Goal: Information Seeking & Learning: Learn about a topic

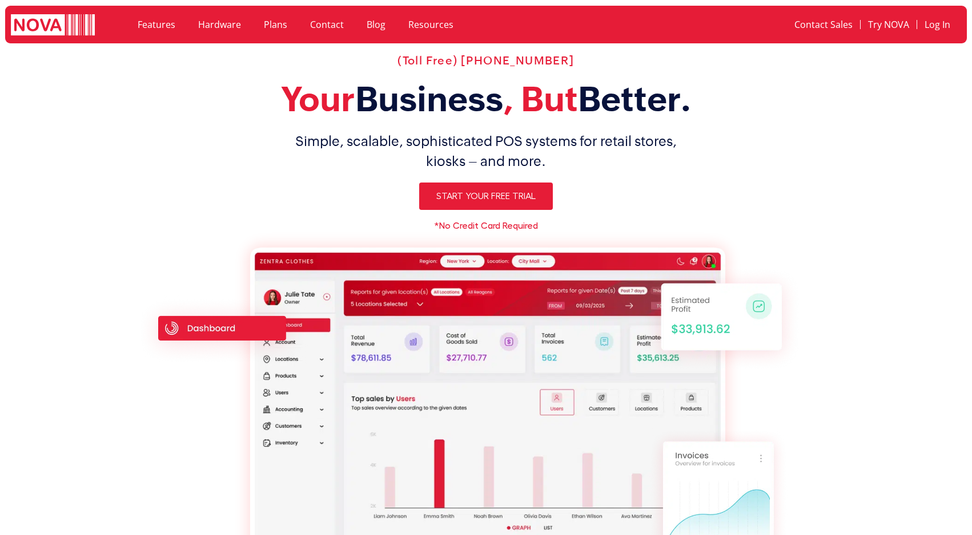
click at [204, 19] on link "Hardware" at bounding box center [220, 24] width 66 height 26
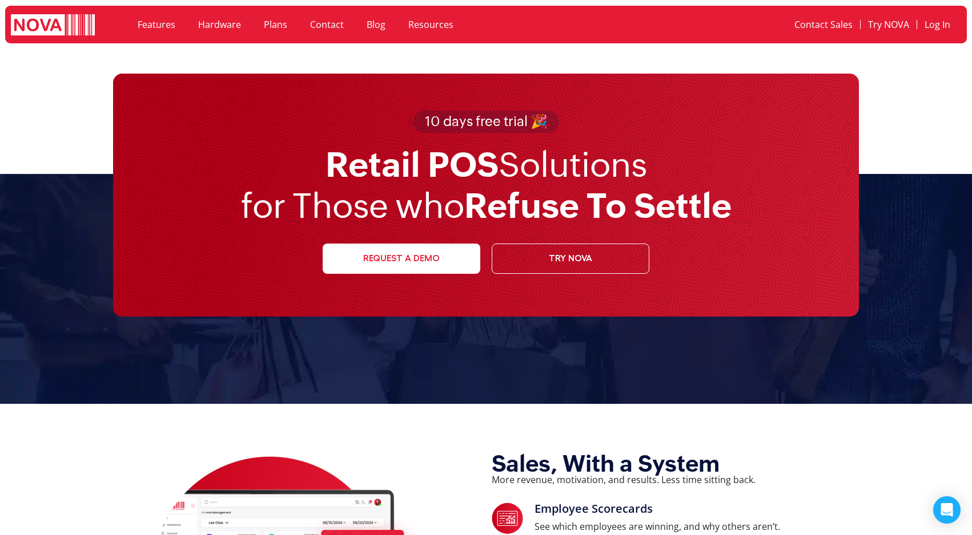
click at [166, 20] on link "Features" at bounding box center [156, 24] width 61 height 26
click at [278, 27] on link "Plans" at bounding box center [275, 24] width 46 height 26
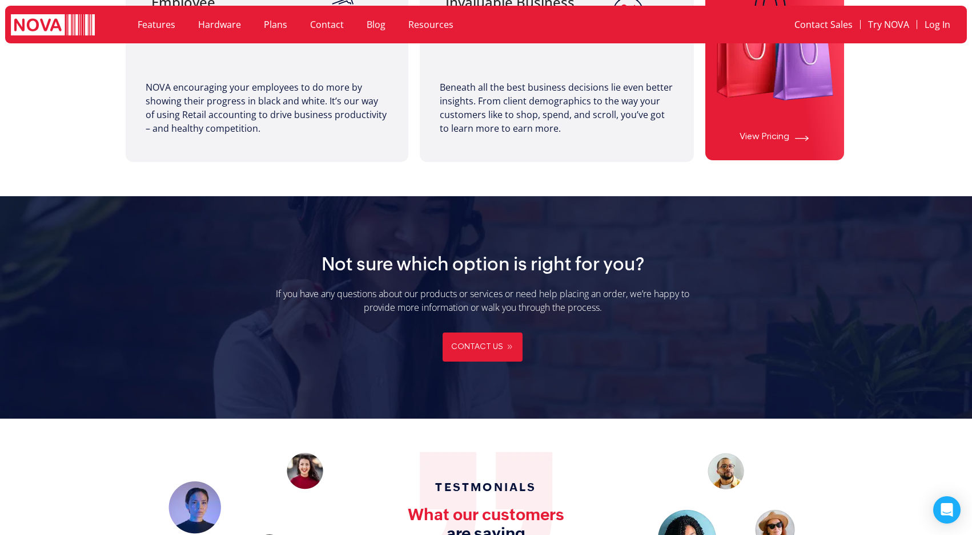
scroll to position [891, 0]
